Goal: Communication & Community: Connect with others

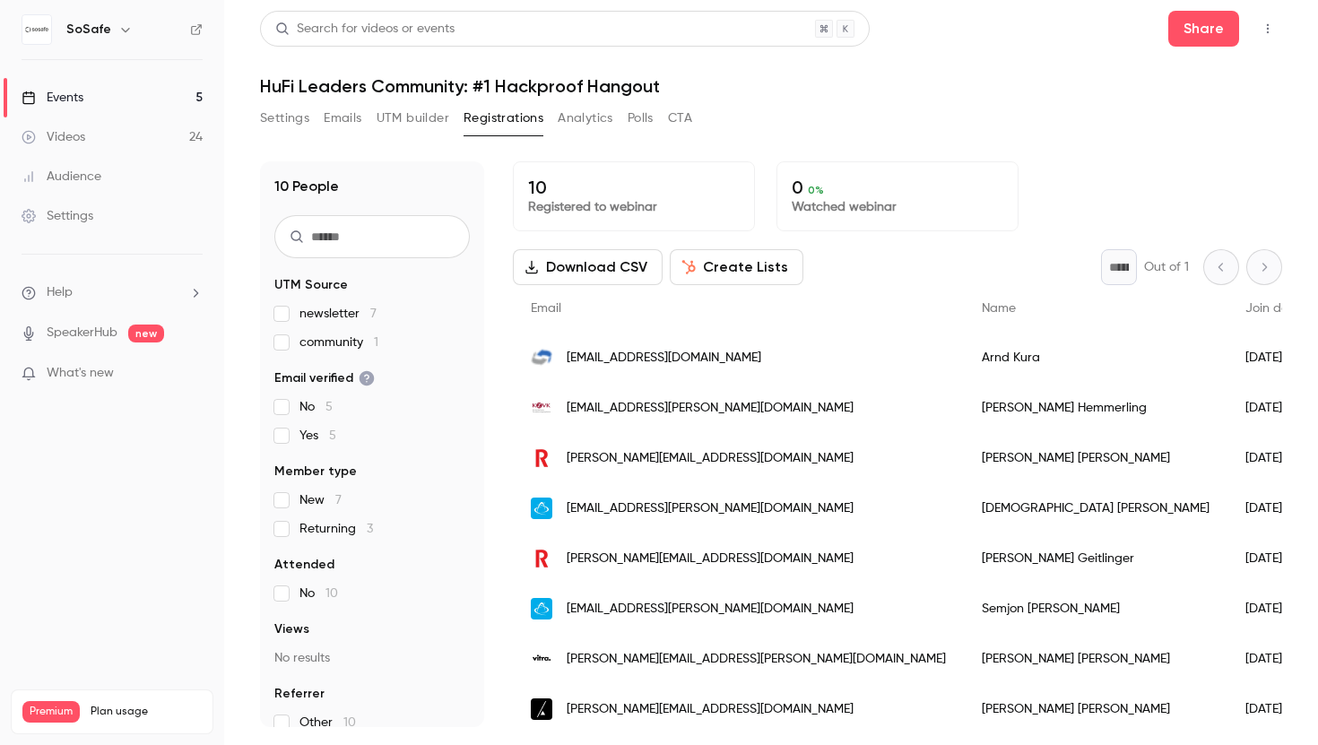
click at [285, 123] on button "Settings" at bounding box center [284, 118] width 49 height 29
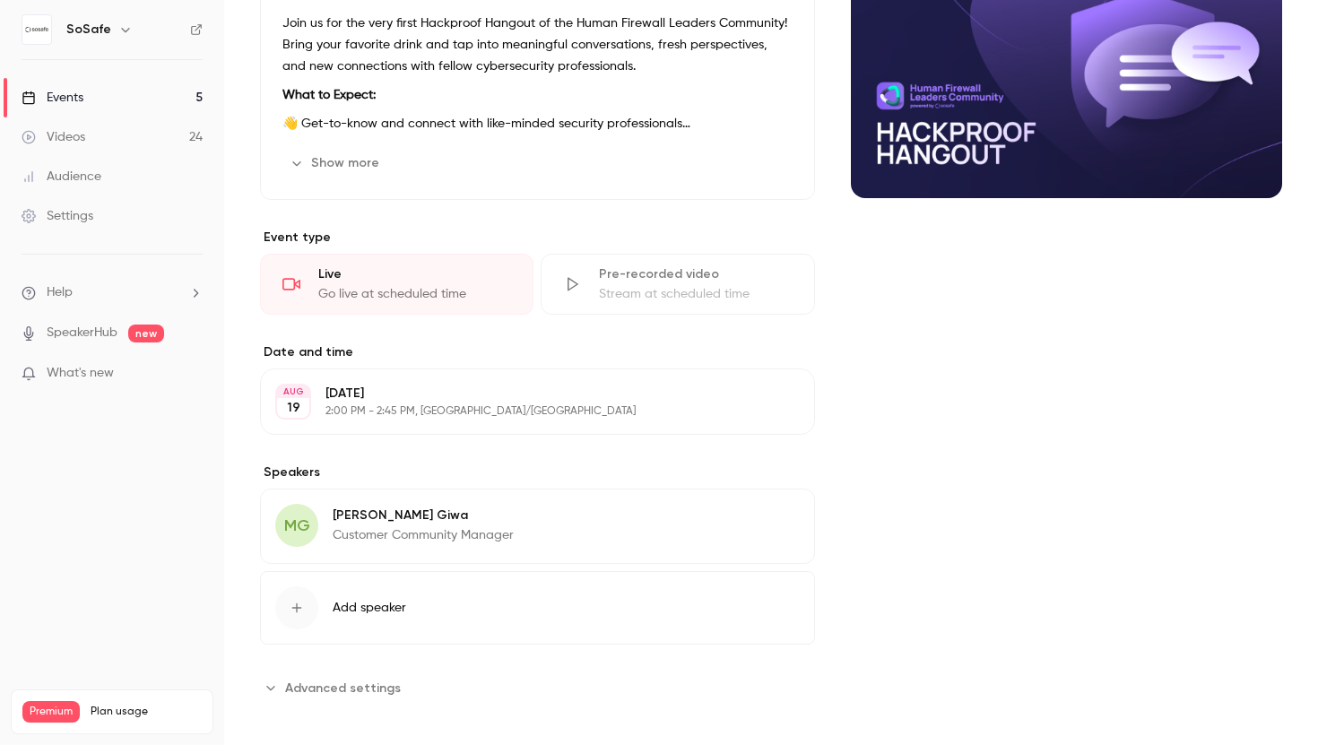
scroll to position [239, 0]
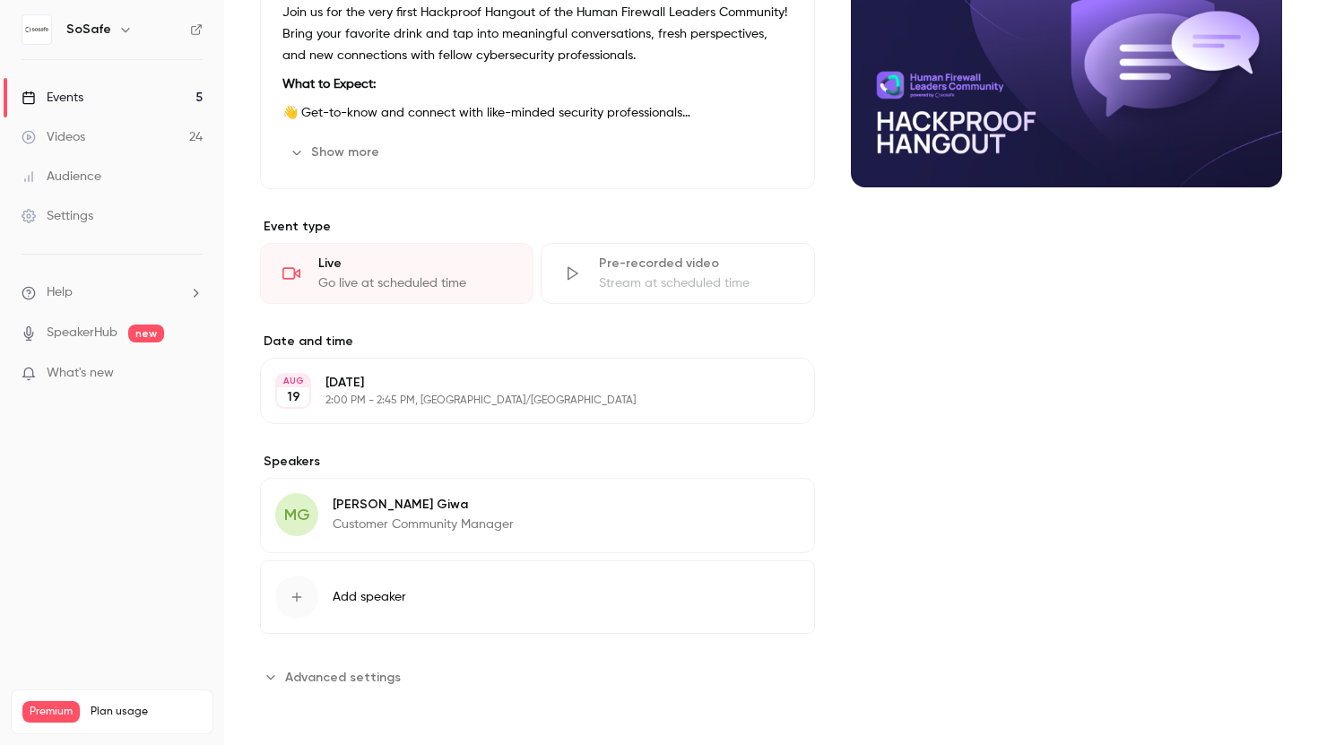
click at [388, 586] on button "Add speaker" at bounding box center [537, 597] width 555 height 74
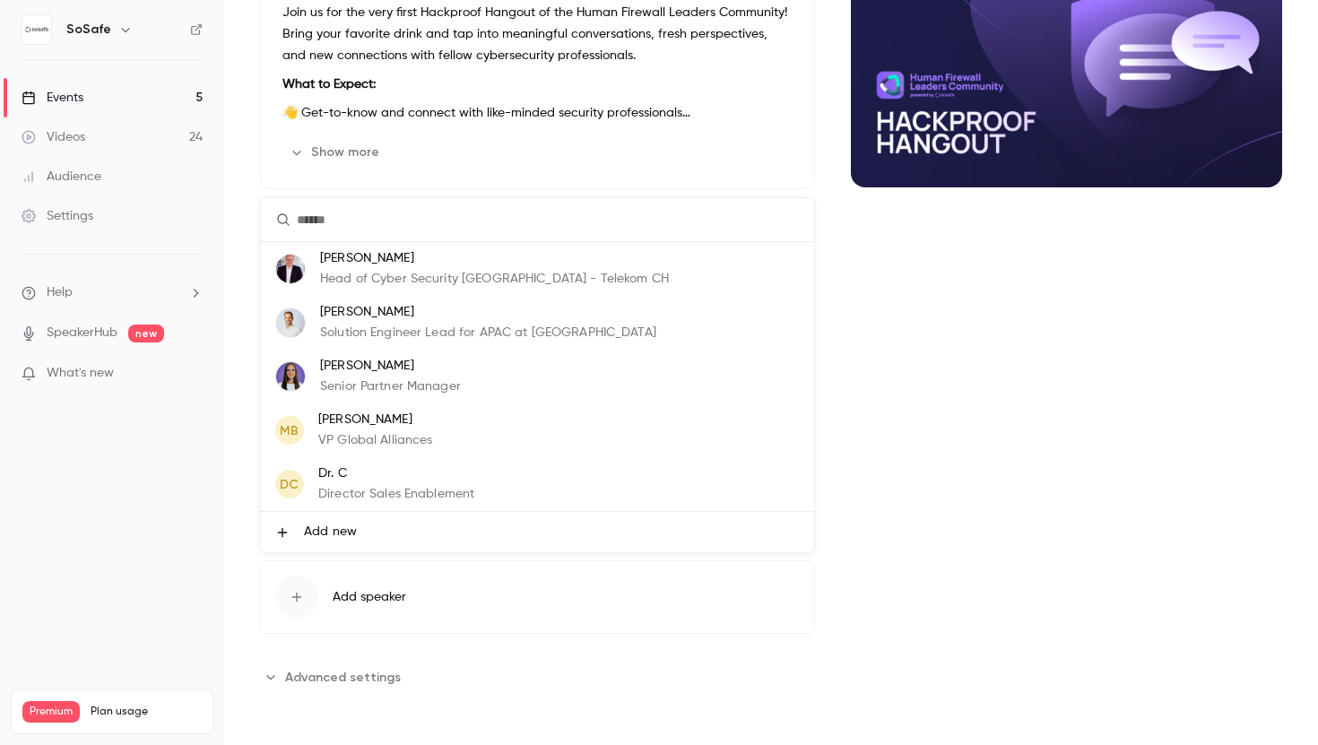
click at [402, 527] on li "Add new" at bounding box center [537, 532] width 553 height 40
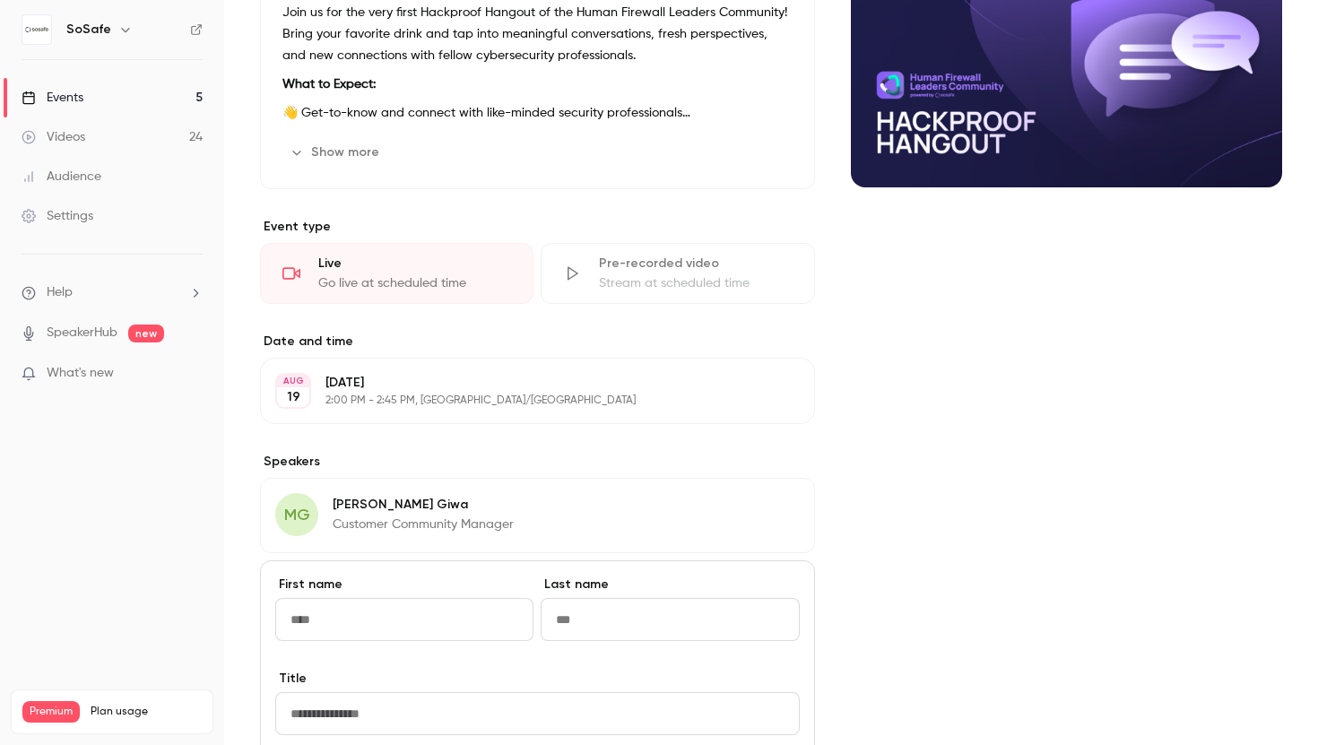
click at [867, 541] on div "Cover image" at bounding box center [1066, 529] width 431 height 1215
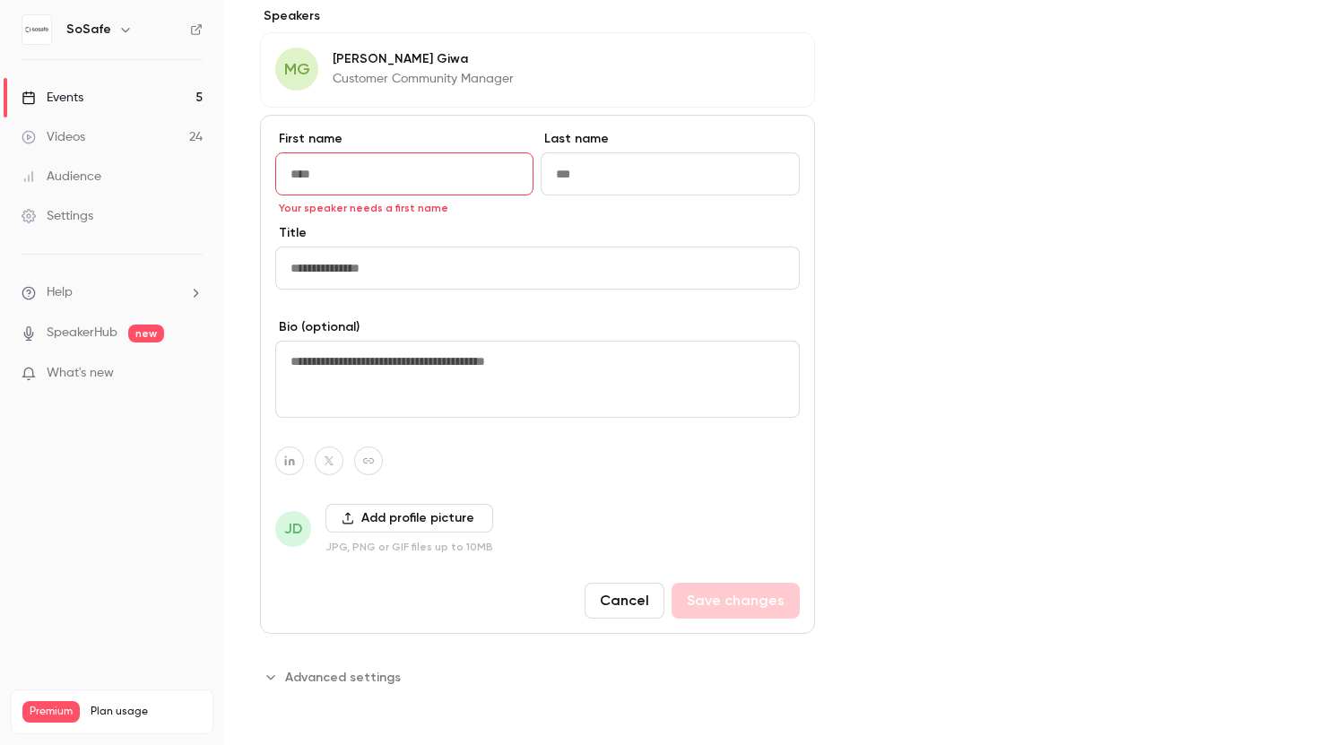
click at [623, 596] on button "Cancel" at bounding box center [625, 601] width 80 height 36
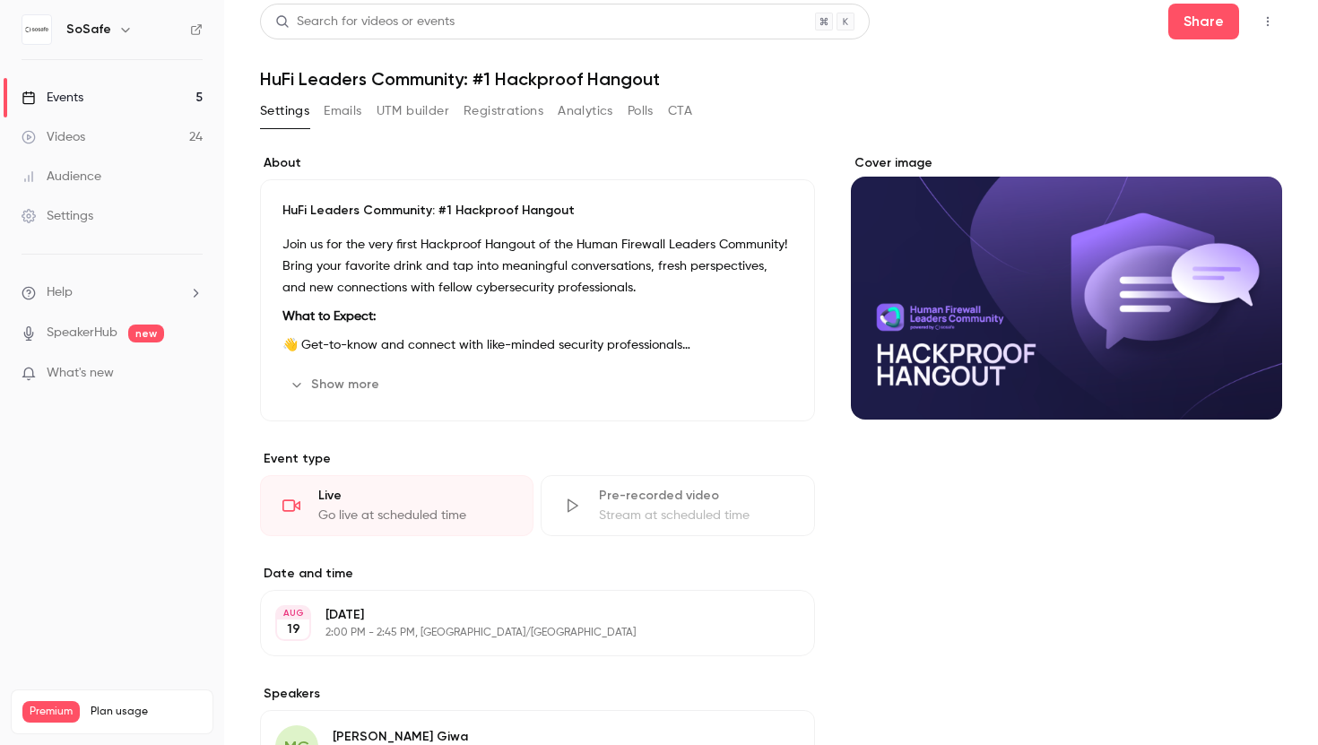
scroll to position [0, 0]
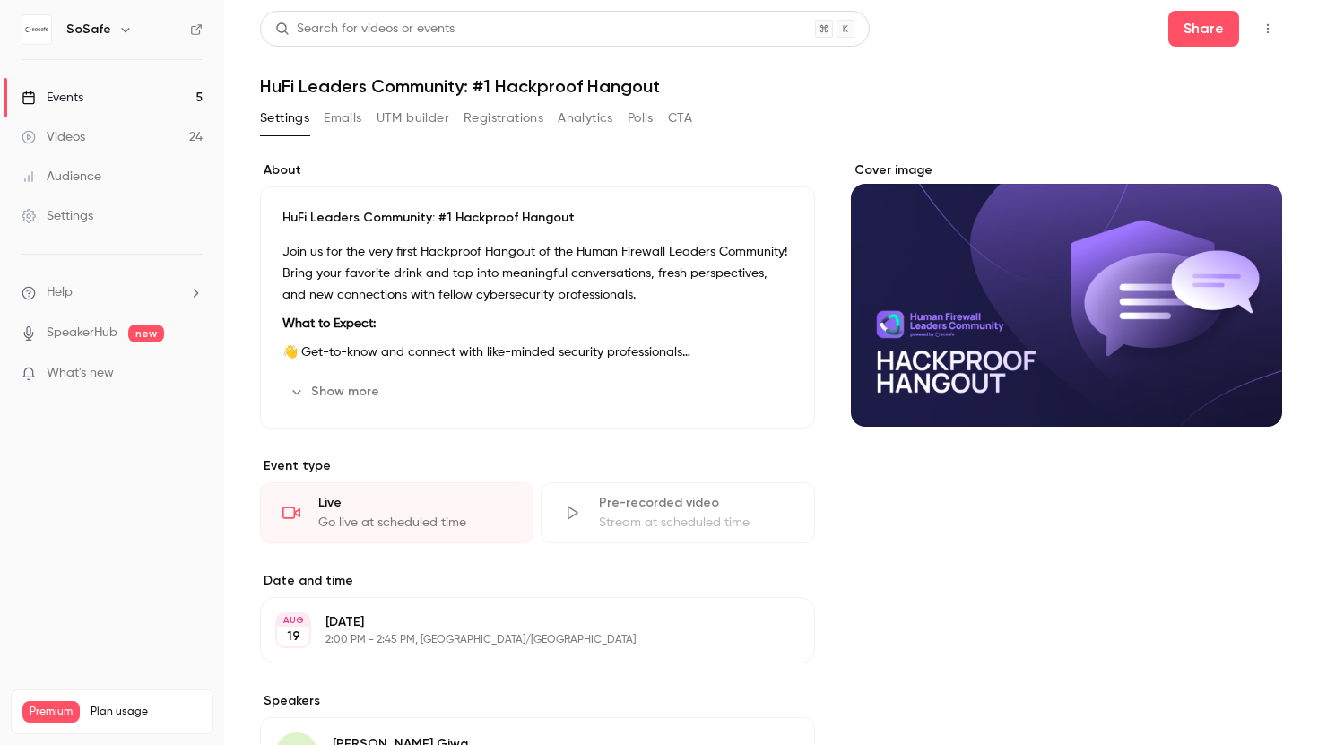
click at [353, 121] on button "Emails" at bounding box center [343, 118] width 38 height 29
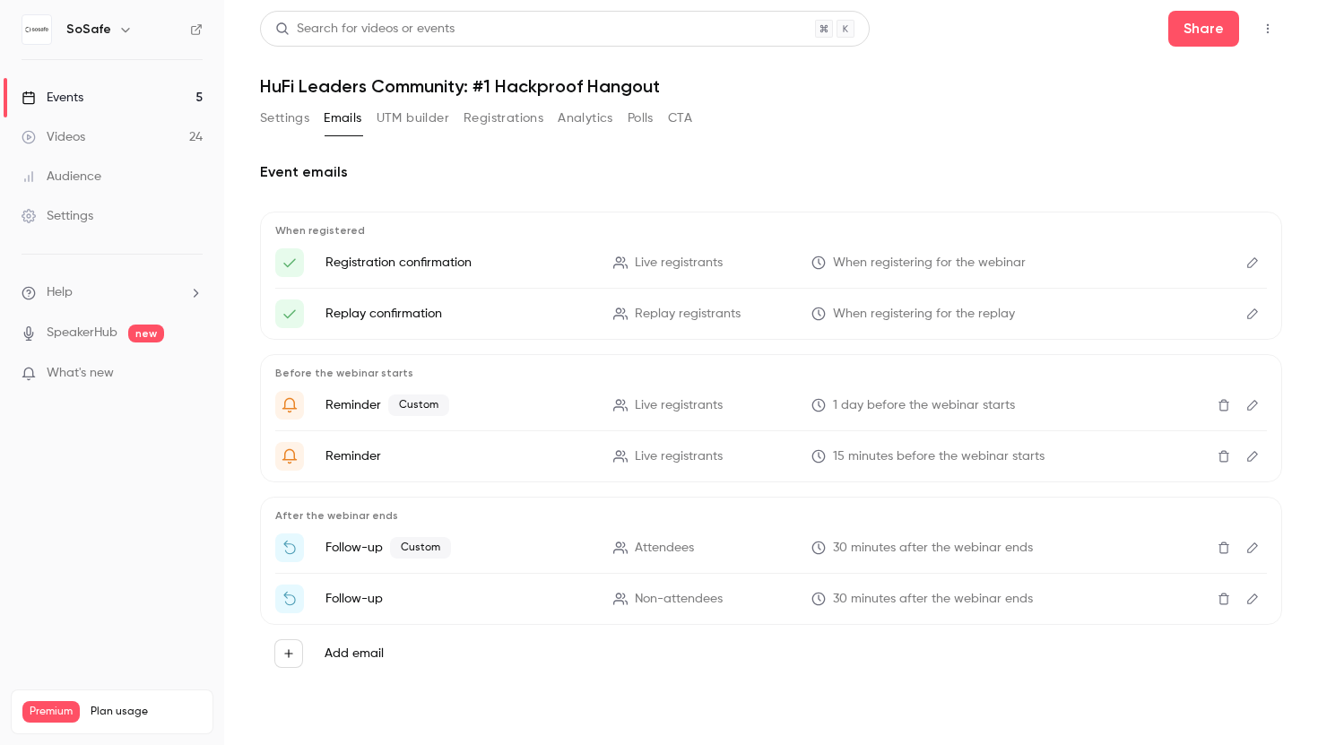
click at [404, 120] on button "UTM builder" at bounding box center [413, 118] width 73 height 29
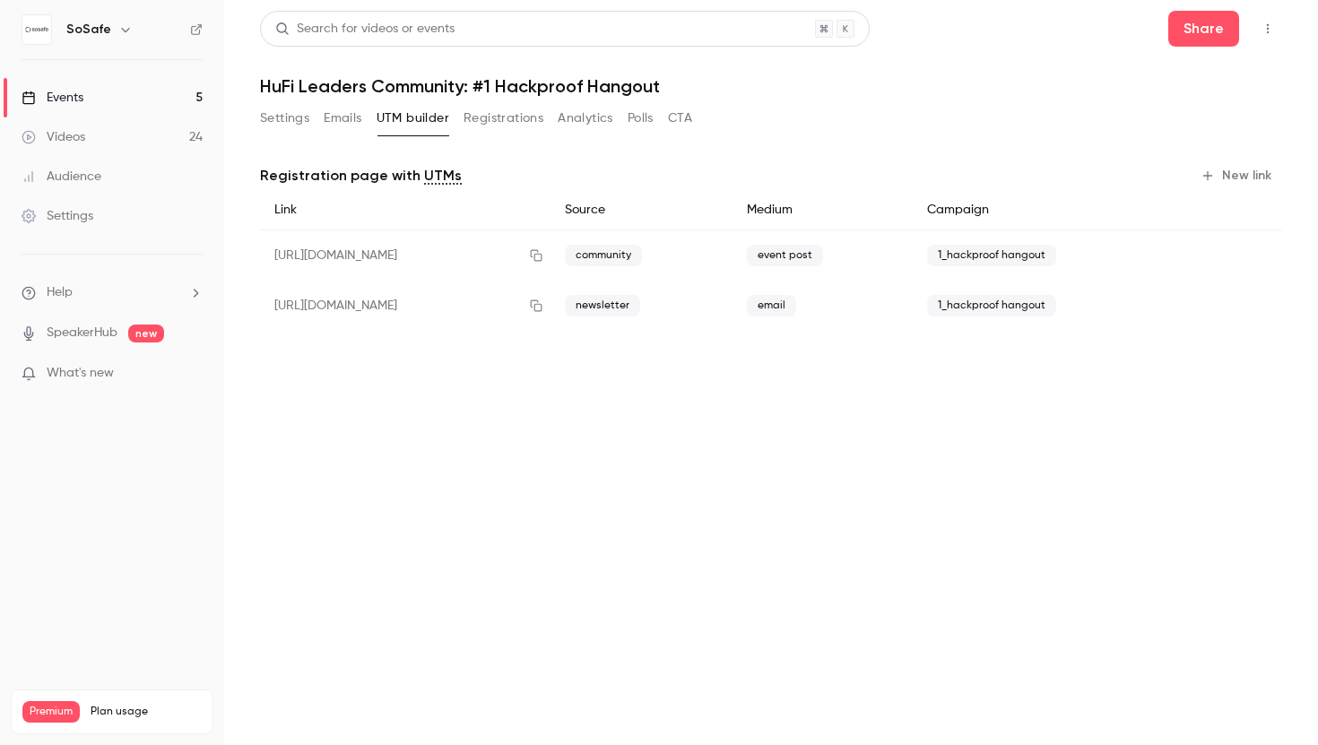
click at [479, 118] on button "Registrations" at bounding box center [504, 118] width 80 height 29
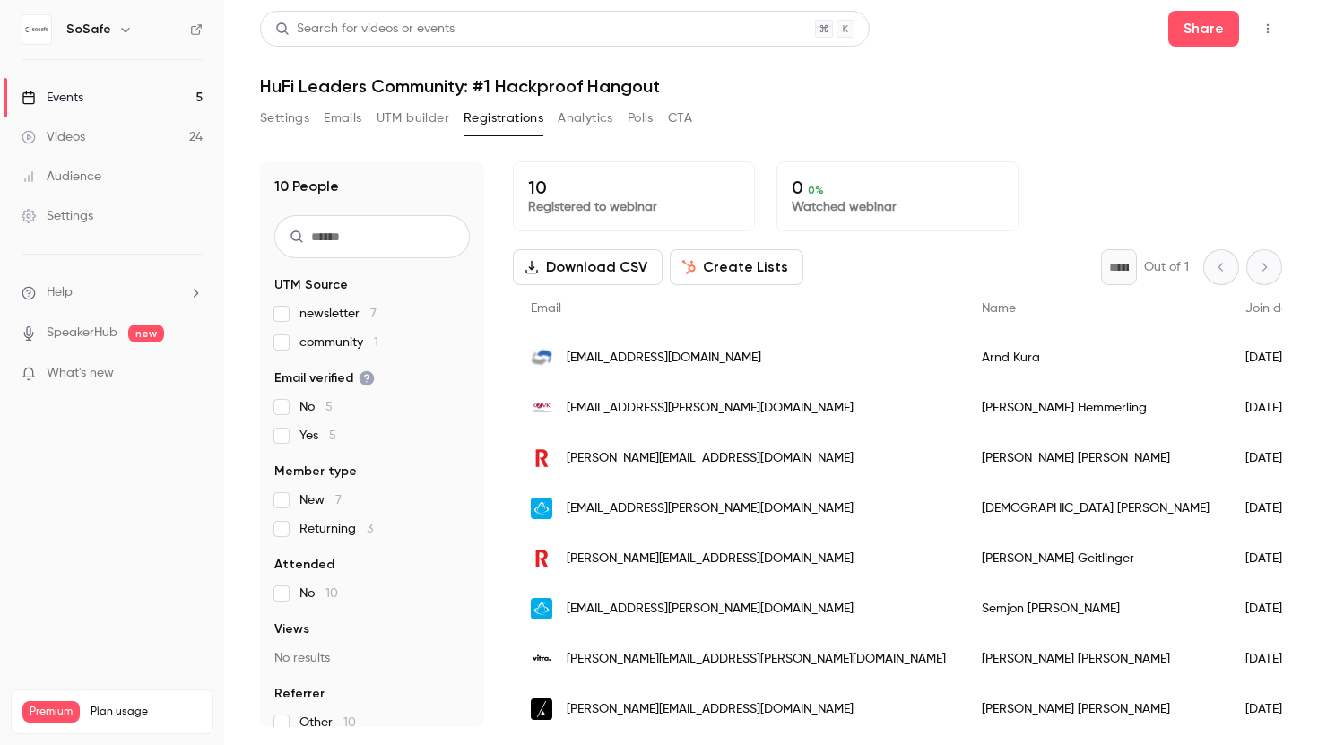
click at [572, 117] on button "Analytics" at bounding box center [586, 118] width 56 height 29
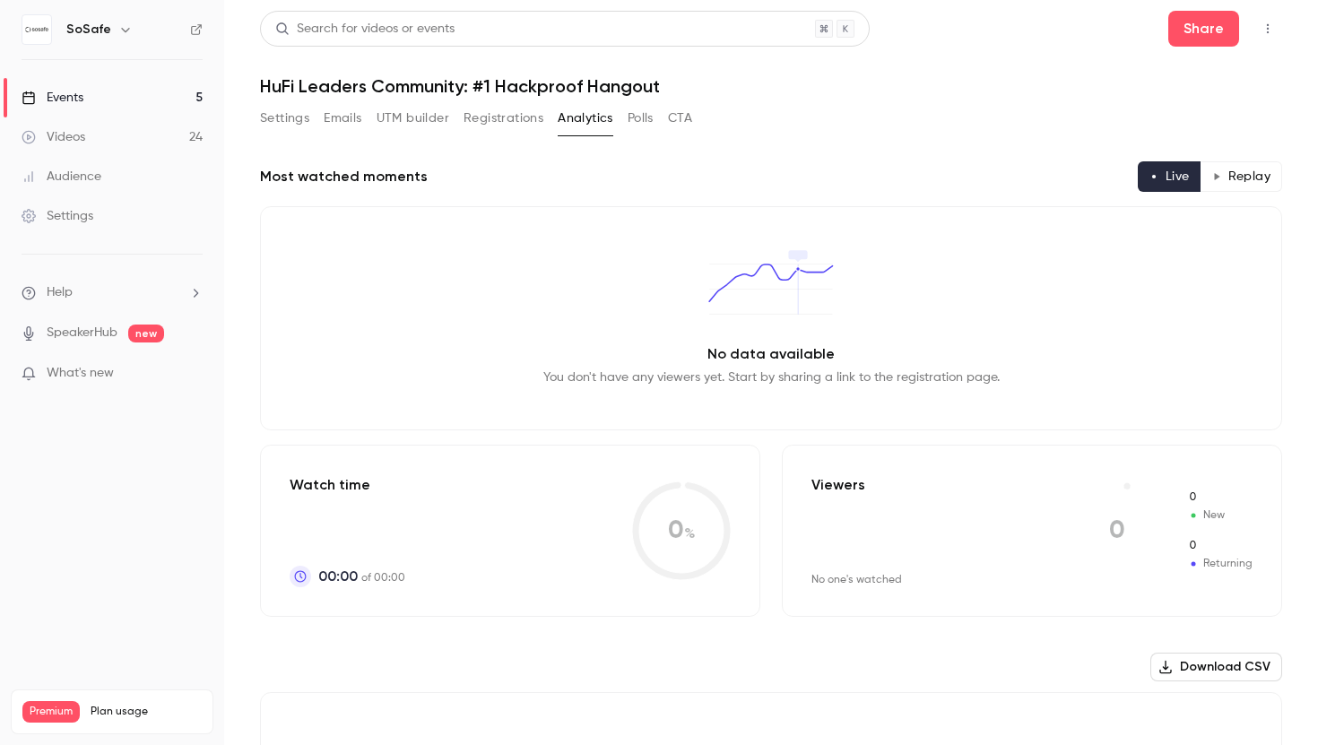
click at [640, 118] on button "Polls" at bounding box center [641, 118] width 26 height 29
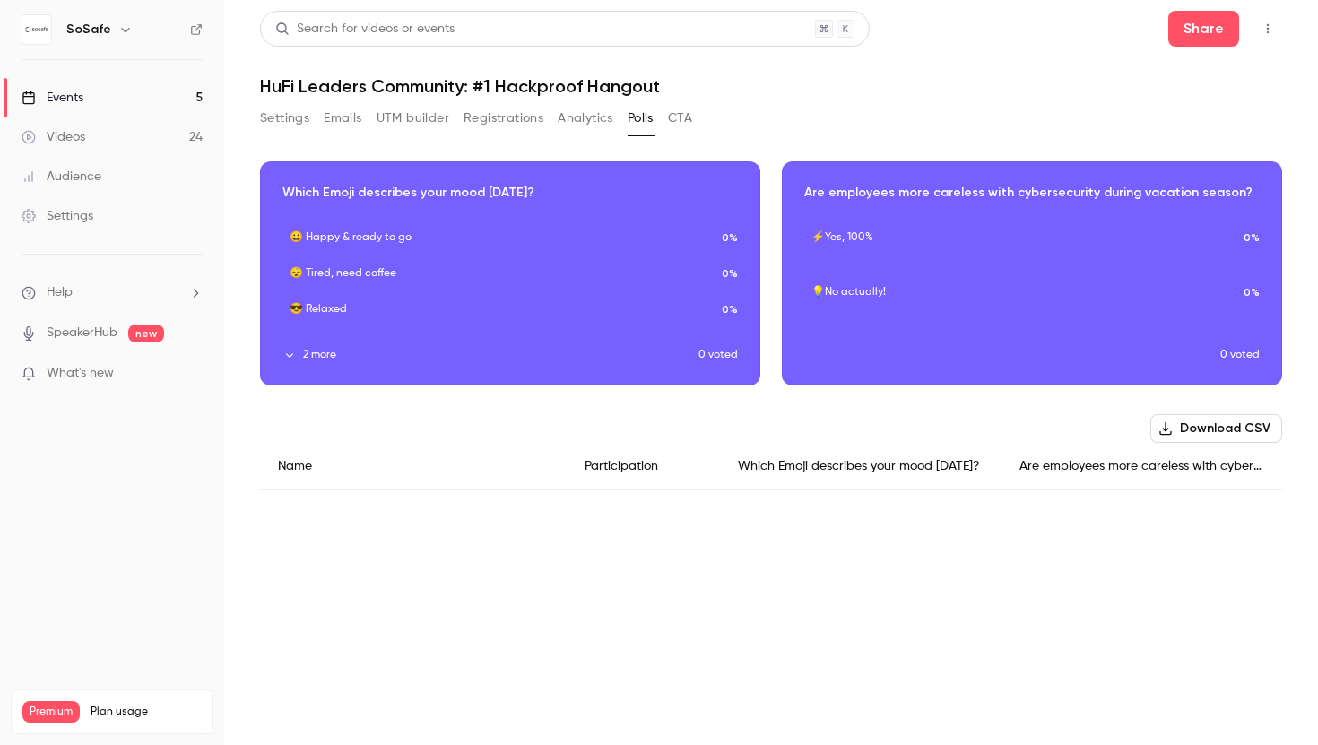
click at [675, 116] on button "CTA" at bounding box center [680, 118] width 24 height 29
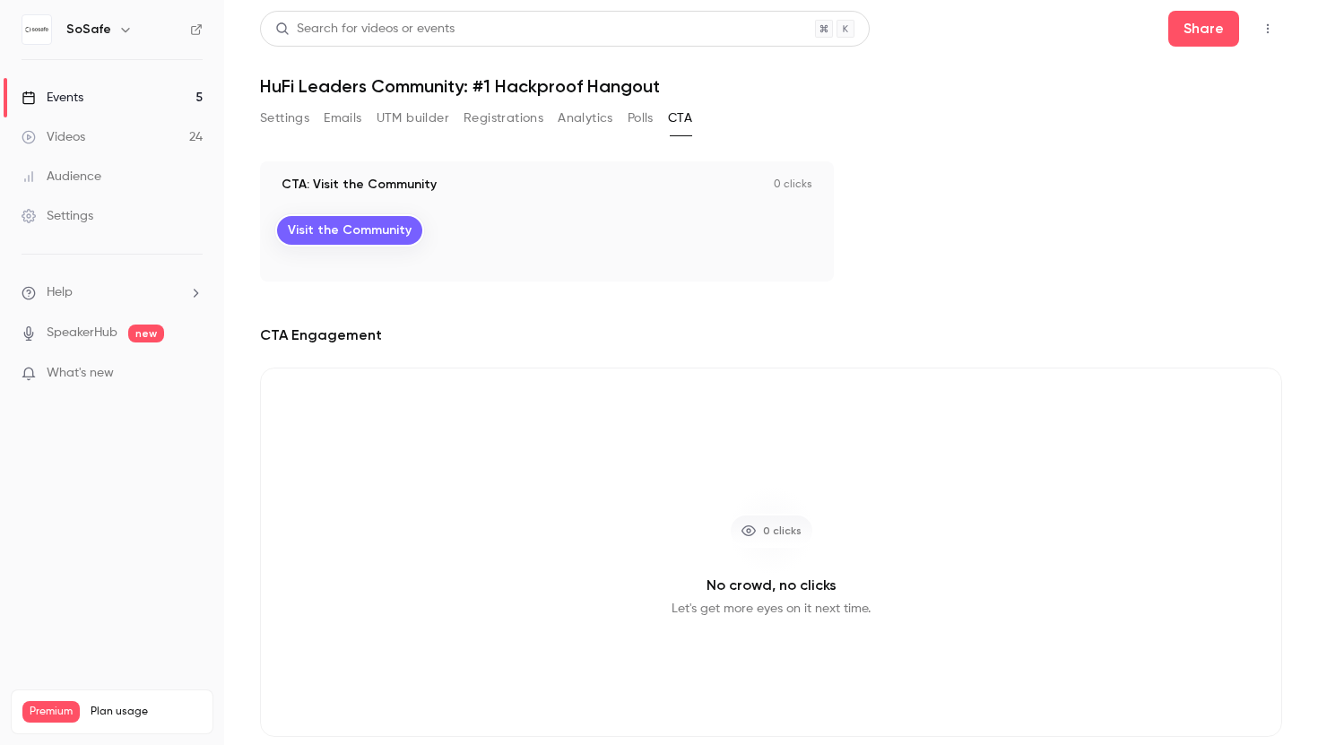
click at [1267, 33] on icon "button" at bounding box center [1268, 28] width 14 height 13
click at [1203, 24] on div at bounding box center [659, 372] width 1318 height 745
click at [1189, 24] on button "Share" at bounding box center [1203, 29] width 71 height 36
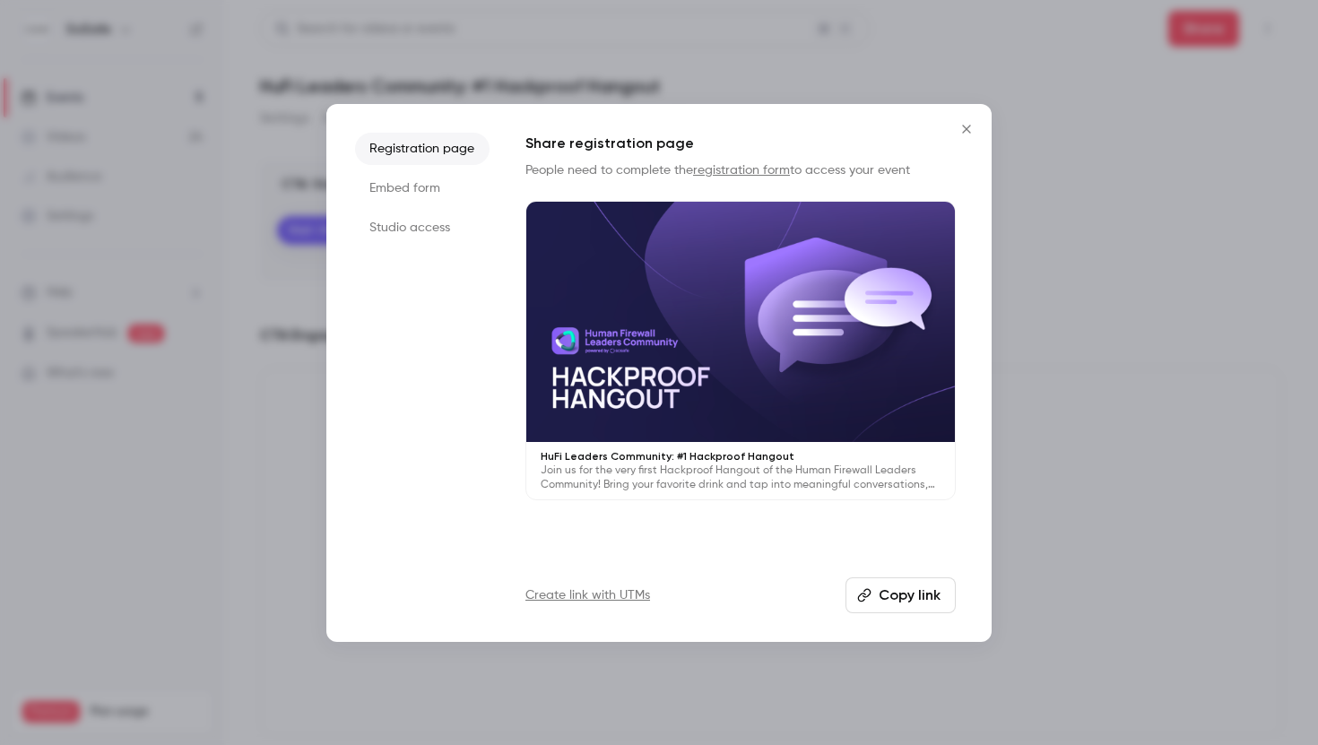
click at [878, 598] on button "Copy link" at bounding box center [901, 596] width 110 height 36
click at [385, 232] on li "Studio access" at bounding box center [422, 228] width 135 height 32
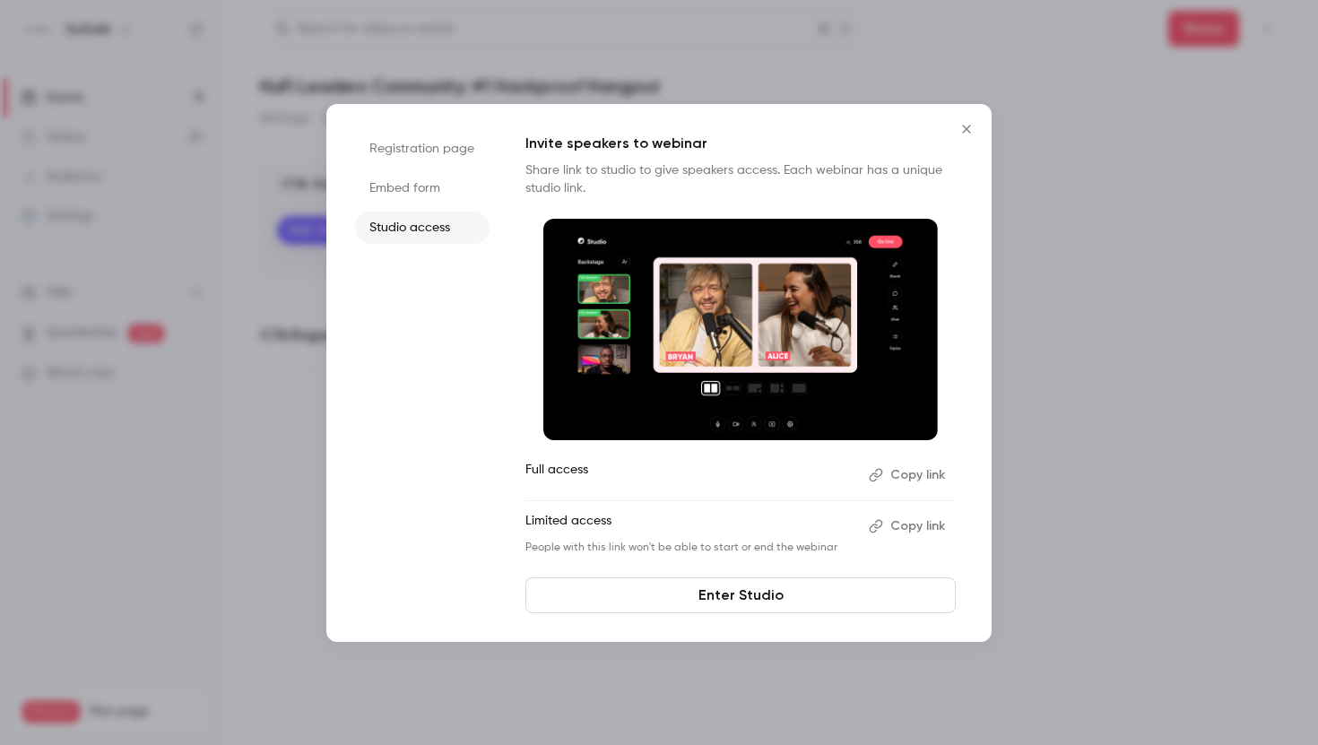
click at [892, 525] on button "Copy link" at bounding box center [909, 526] width 94 height 29
click at [747, 586] on link "Enter Studio" at bounding box center [740, 596] width 430 height 36
click at [966, 126] on icon "Close" at bounding box center [967, 129] width 22 height 14
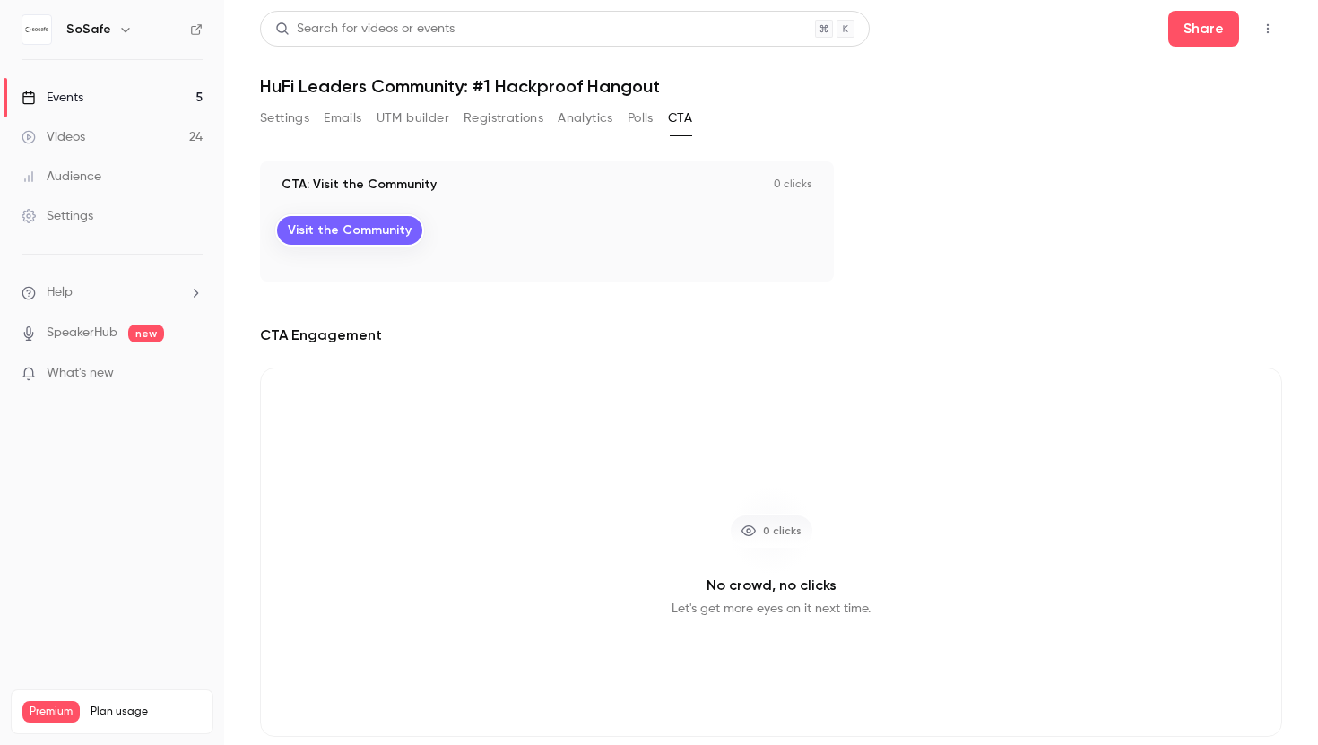
click at [1272, 30] on icon "button" at bounding box center [1268, 28] width 14 height 13
click at [1193, 123] on div "Enter Studio" at bounding box center [1199, 121] width 136 height 18
click at [489, 122] on button "Registrations" at bounding box center [504, 118] width 80 height 29
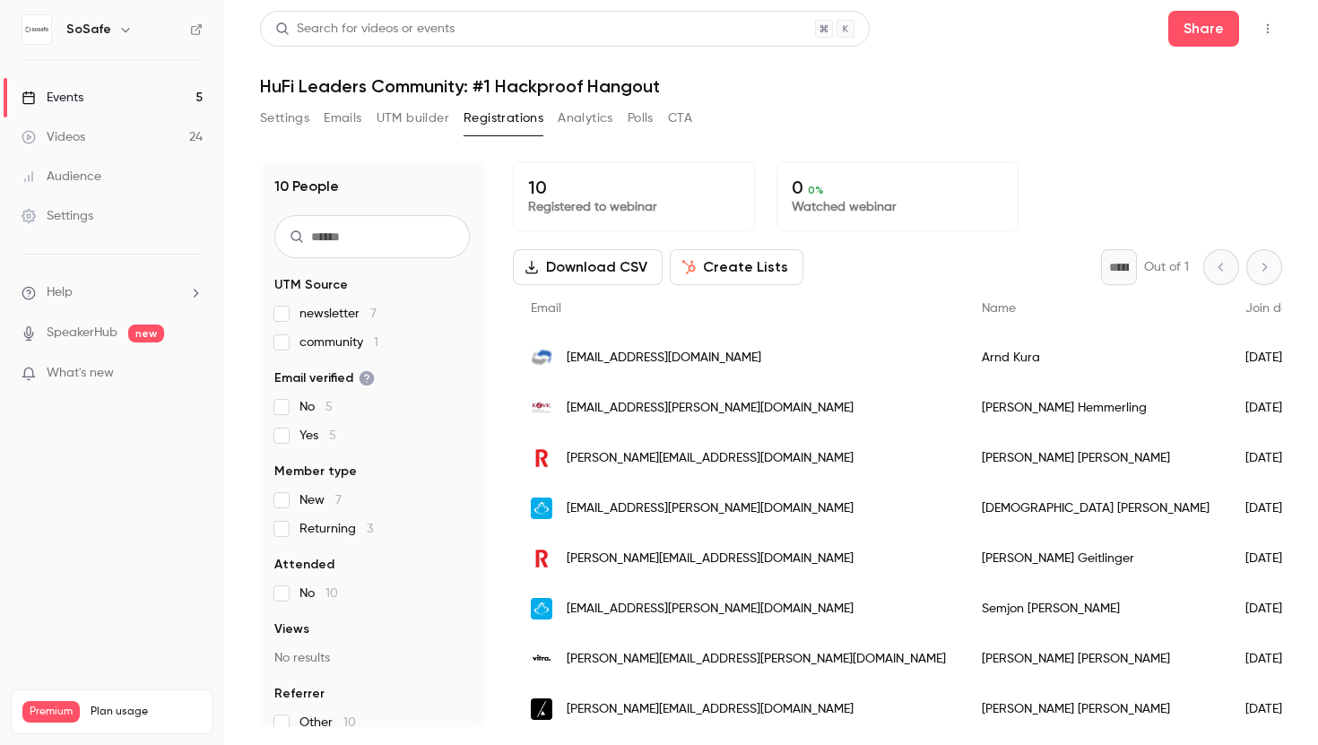
click at [650, 114] on button "Polls" at bounding box center [641, 118] width 26 height 29
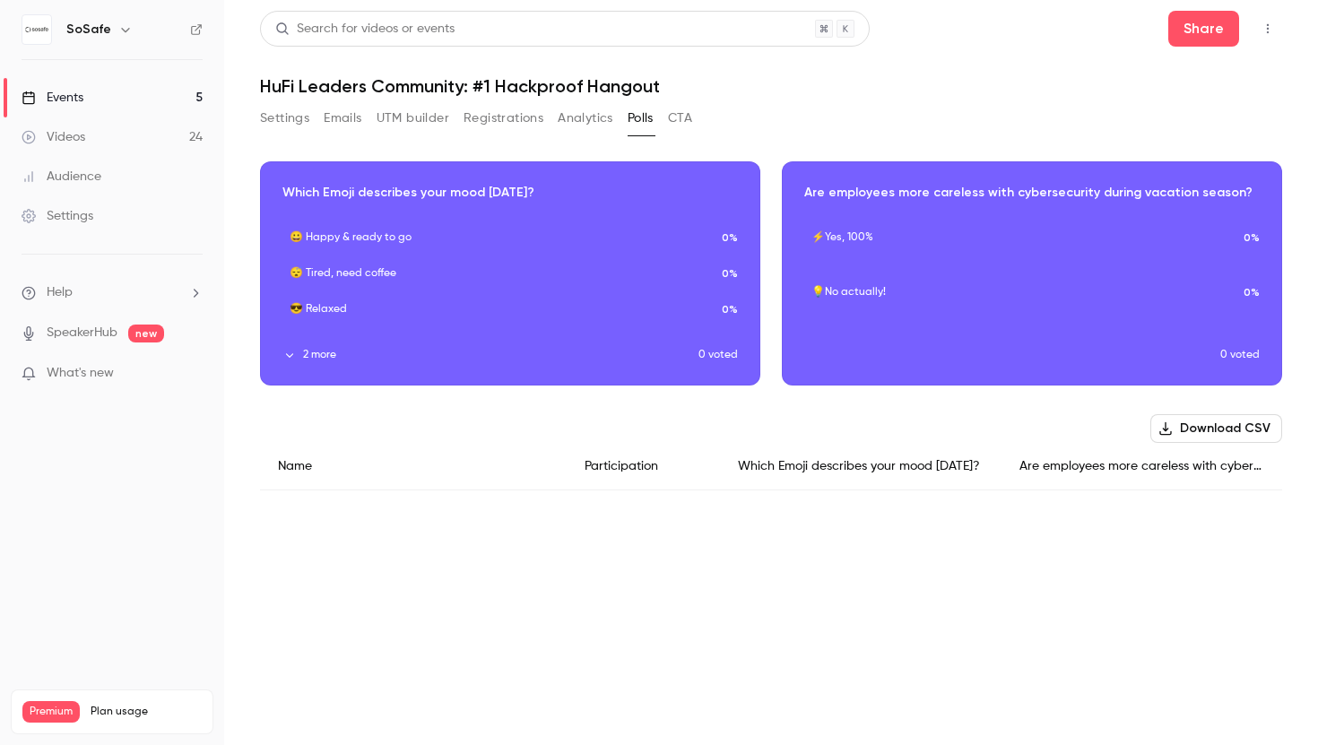
click at [1272, 34] on icon "button" at bounding box center [1268, 28] width 14 height 13
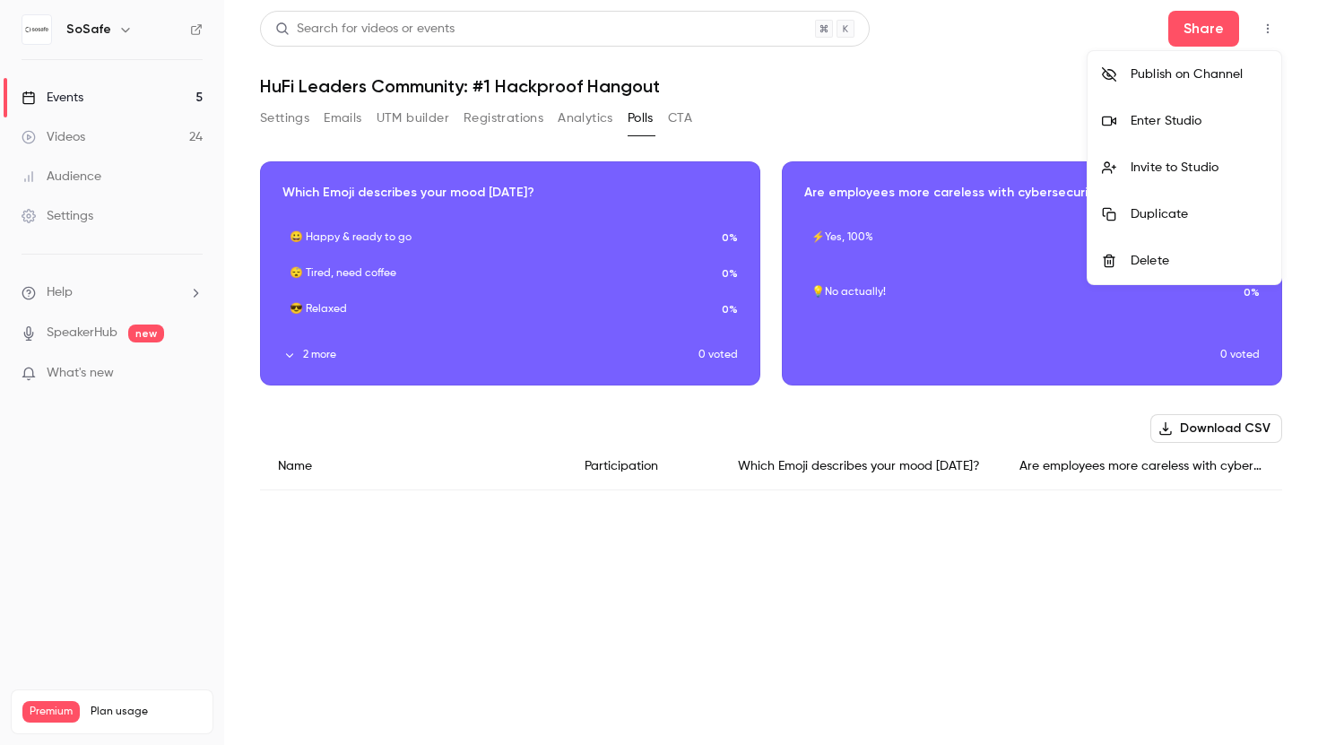
click at [1189, 117] on div "Enter Studio" at bounding box center [1199, 121] width 136 height 18
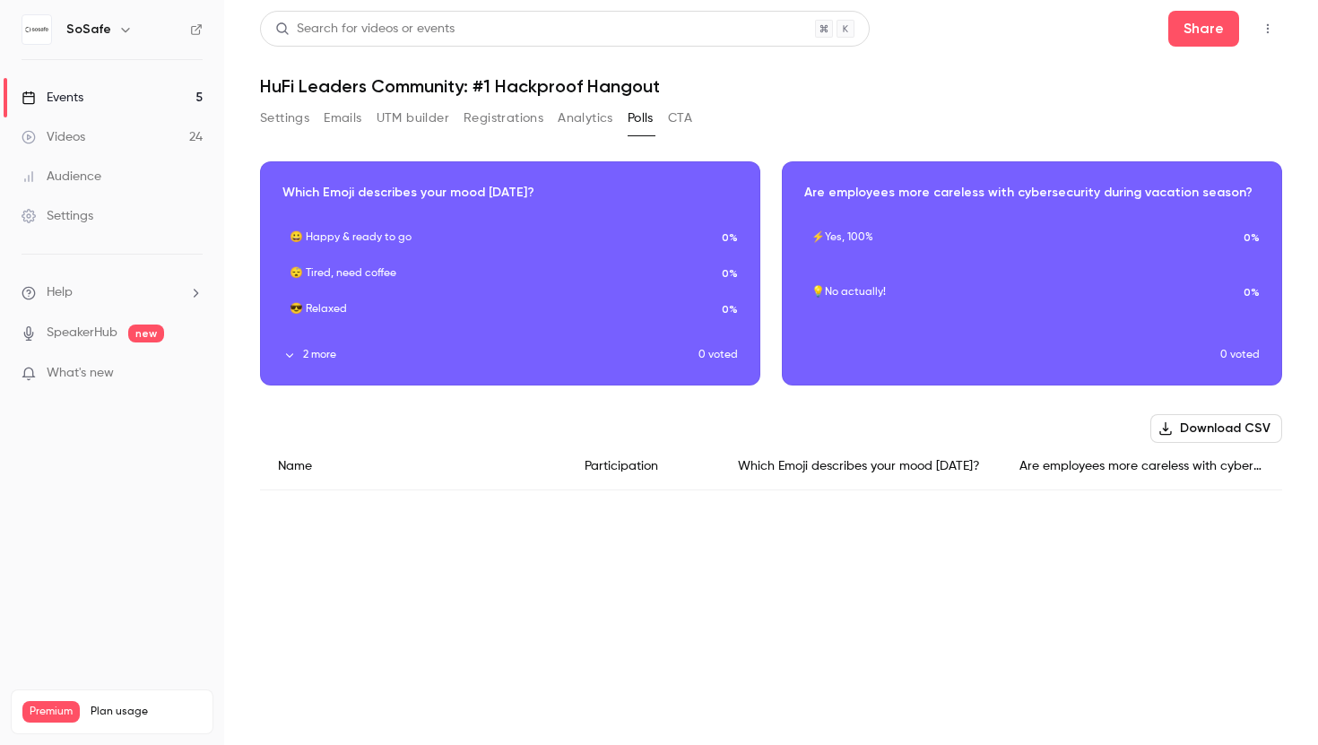
click at [1272, 40] on button "button" at bounding box center [1268, 28] width 29 height 29
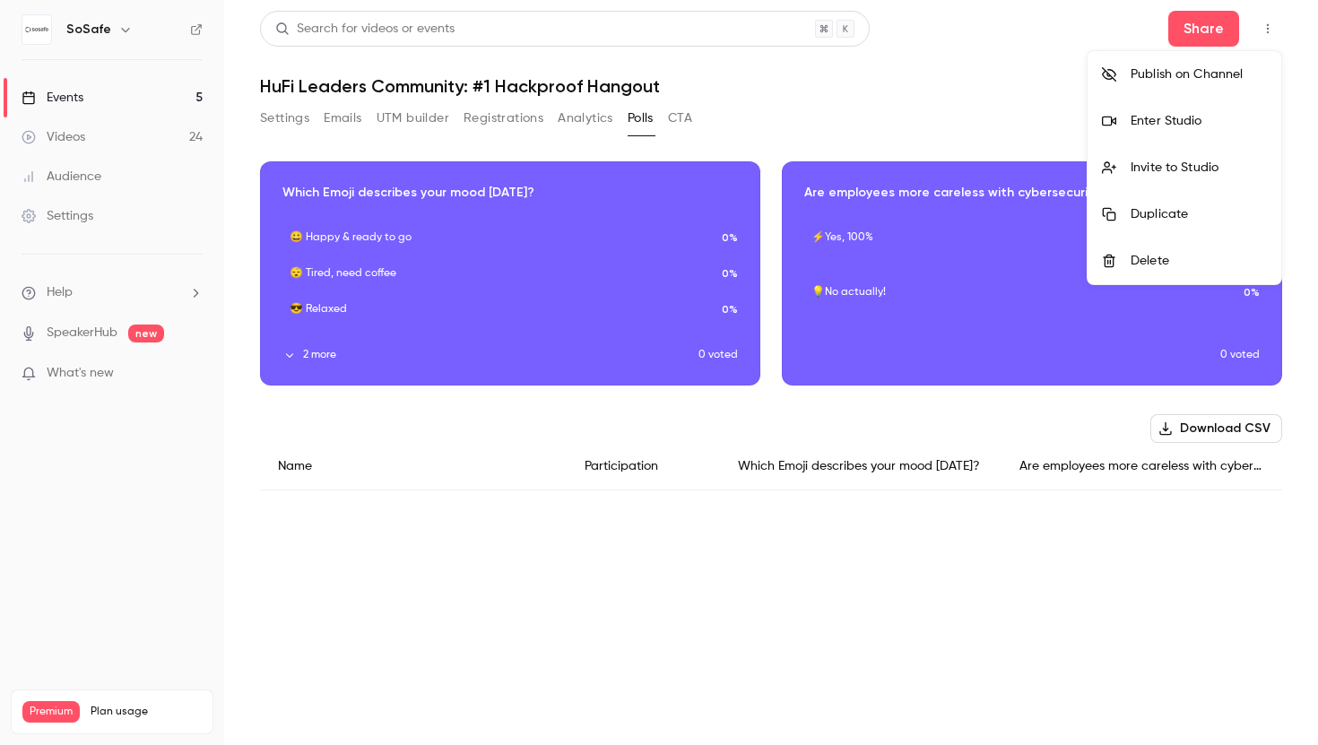
click at [1151, 176] on div "Invite to Studio" at bounding box center [1199, 168] width 136 height 18
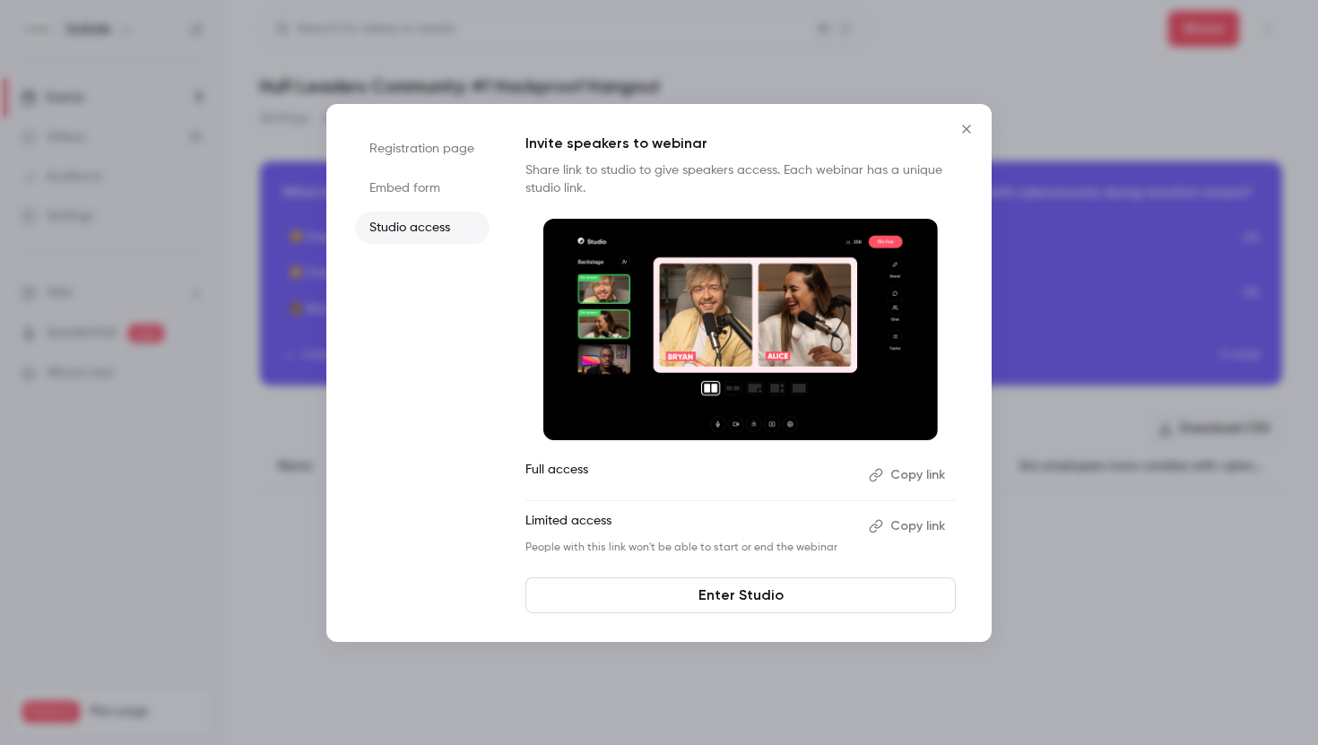
click at [926, 522] on button "Copy link" at bounding box center [909, 526] width 94 height 29
click at [968, 125] on icon "Close" at bounding box center [967, 129] width 22 height 14
